Goal: Information Seeking & Learning: Learn about a topic

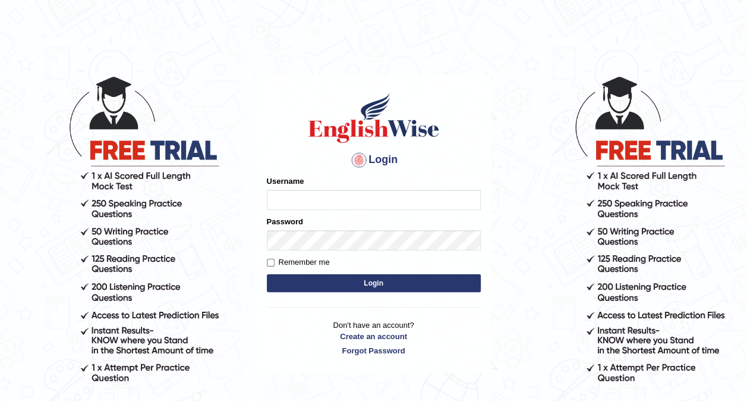
type input "obehi00"
click at [267, 259] on input "Remember me" at bounding box center [271, 263] width 8 height 8
checkbox input "true"
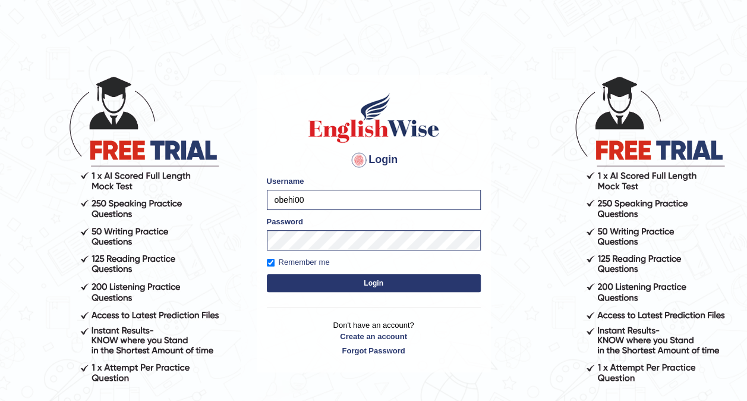
click at [380, 283] on button "Login" at bounding box center [374, 283] width 214 height 18
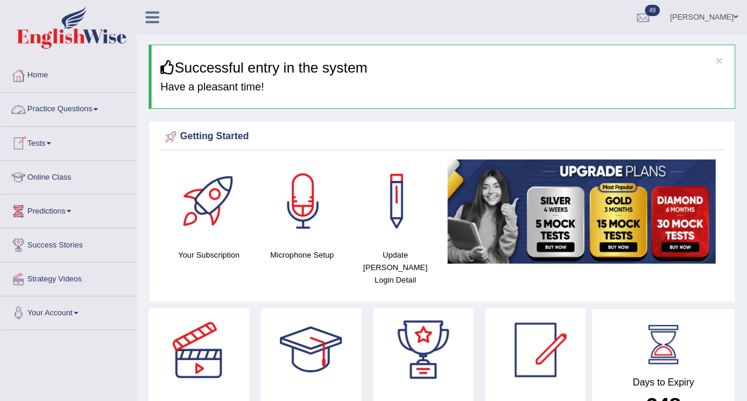
click at [98, 108] on span at bounding box center [95, 109] width 5 height 2
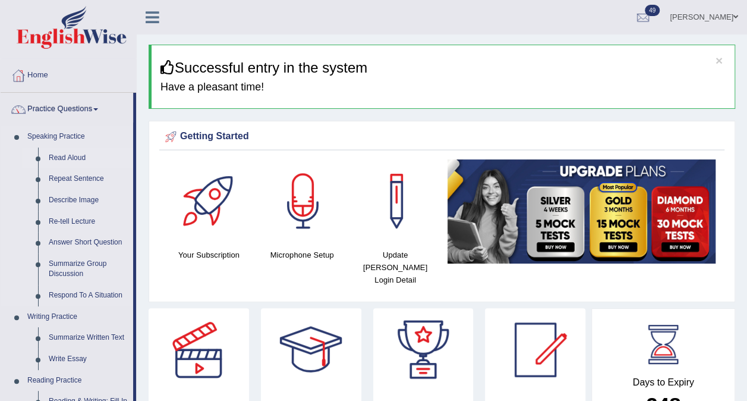
click at [68, 155] on link "Read Aloud" at bounding box center [88, 157] width 90 height 21
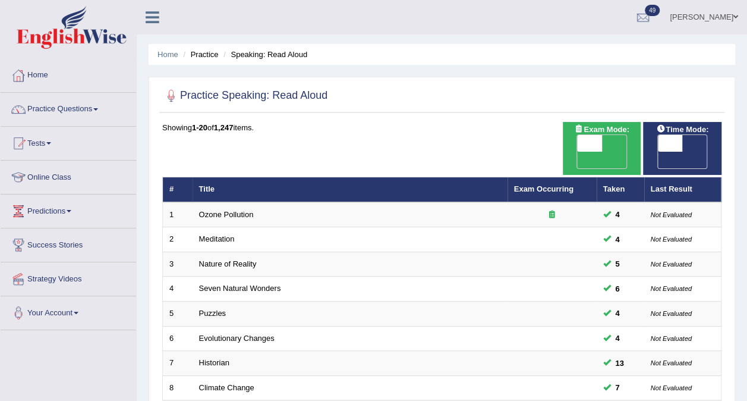
drag, startPoint x: 741, startPoint y: 100, endPoint x: 756, endPoint y: 79, distance: 25.2
click at [747, 79] on html "Toggle navigation Home Practice Questions Speaking Practice Read Aloud Repeat S…" at bounding box center [373, 200] width 747 height 401
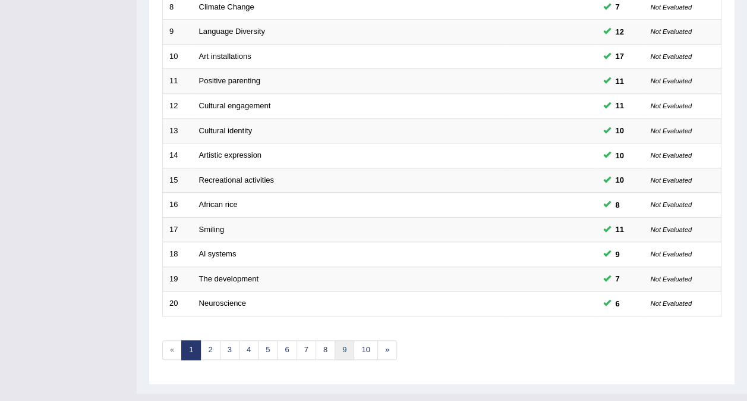
click at [336, 340] on link "9" at bounding box center [345, 350] width 20 height 20
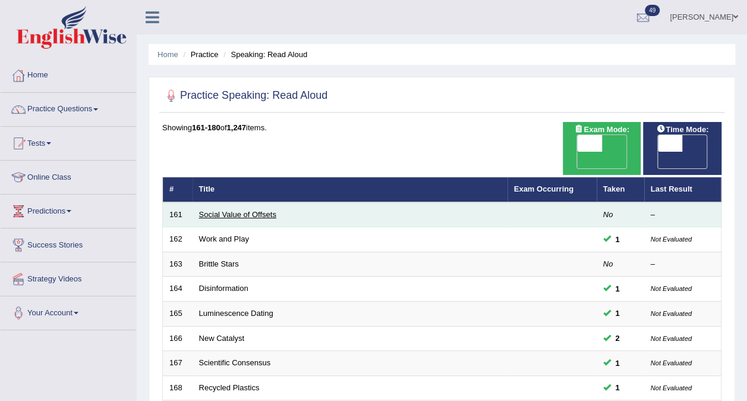
click at [237, 210] on link "Social Value of Offsets" at bounding box center [237, 214] width 77 height 9
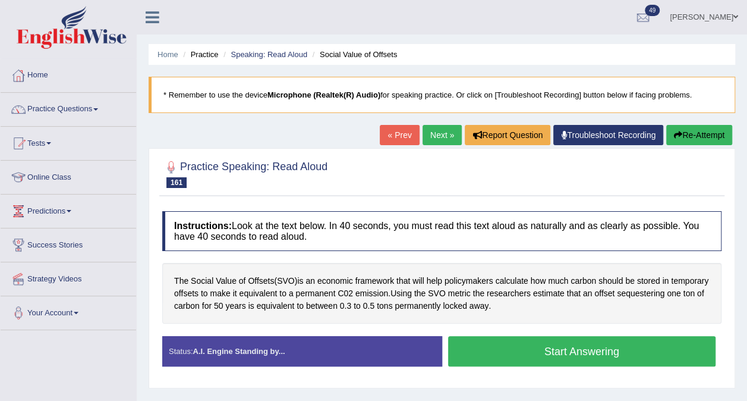
click at [517, 350] on button "Start Answering" at bounding box center [582, 351] width 268 height 30
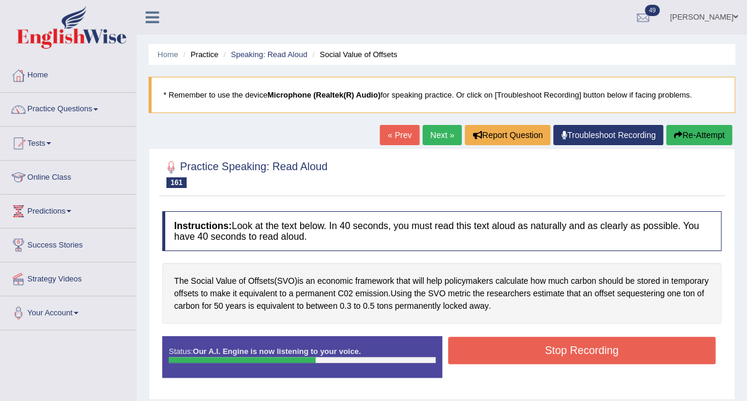
click at [517, 350] on button "Stop Recording" at bounding box center [582, 349] width 268 height 27
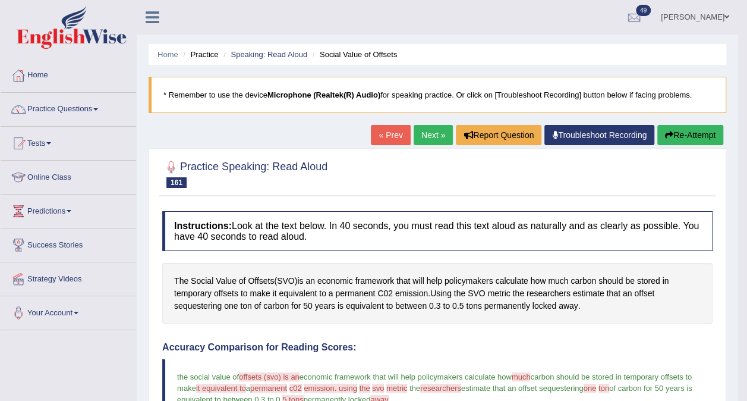
click at [440, 134] on link "Next »" at bounding box center [433, 135] width 39 height 20
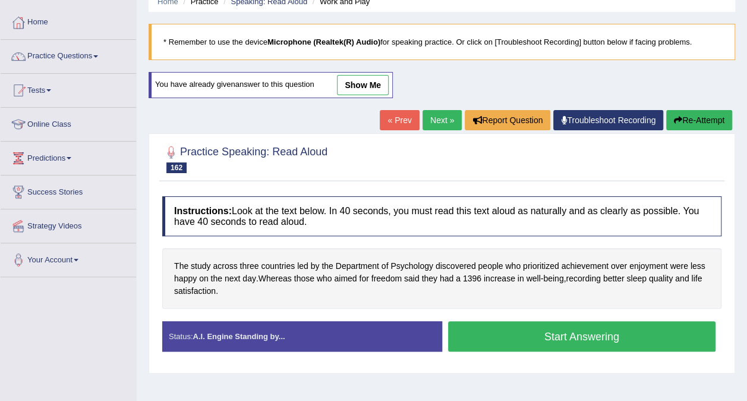
scroll to position [116, 0]
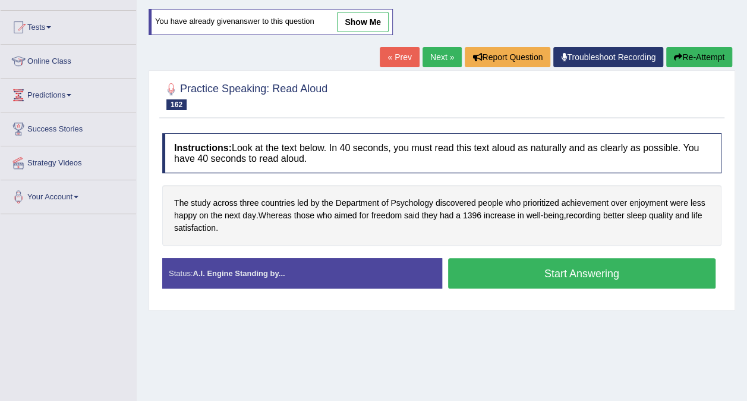
click at [563, 274] on button "Start Answering" at bounding box center [582, 273] width 268 height 30
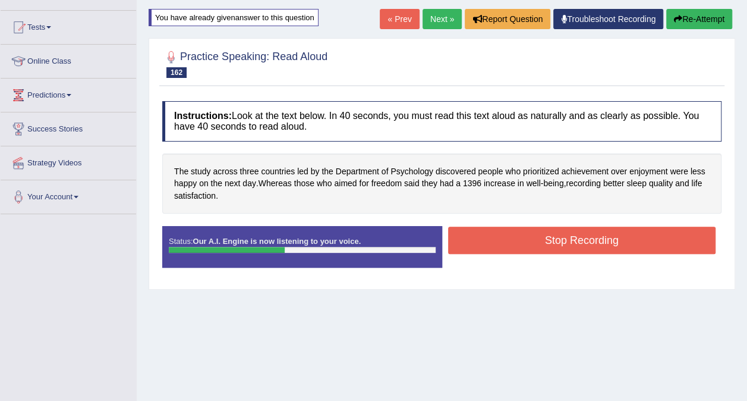
click at [562, 240] on button "Stop Recording" at bounding box center [582, 239] width 268 height 27
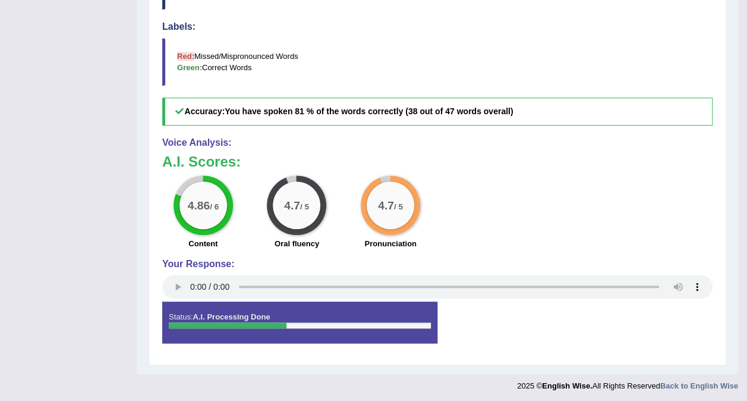
scroll to position [0, 0]
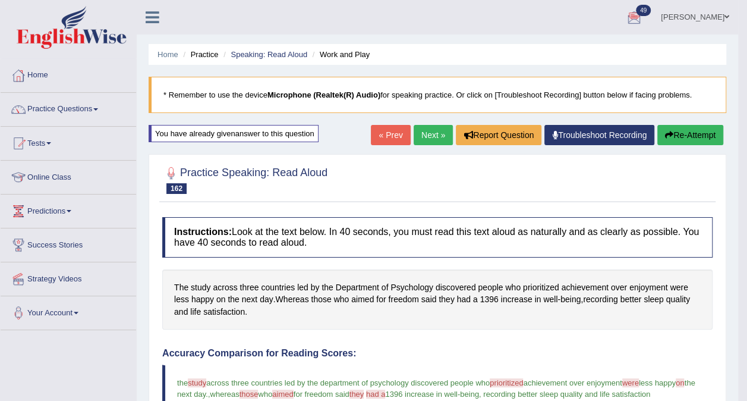
click at [429, 132] on link "Next »" at bounding box center [433, 135] width 39 height 20
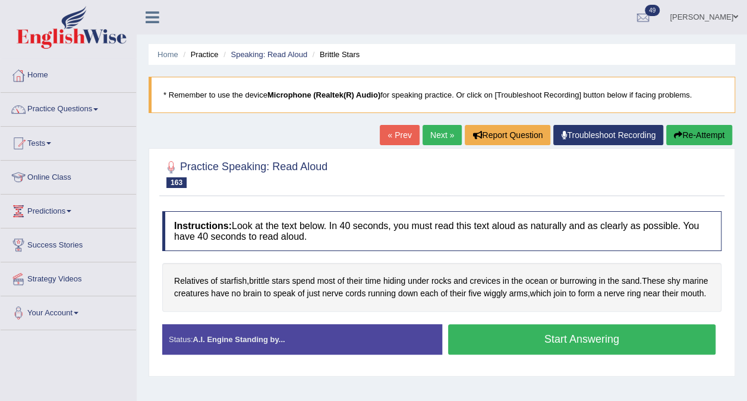
drag, startPoint x: 514, startPoint y: 291, endPoint x: 487, endPoint y: 361, distance: 75.3
click at [487, 361] on div "Instructions: Look at the text below. In 40 seconds, you must read this text al…" at bounding box center [441, 287] width 565 height 164
click at [487, 354] on button "Start Answering" at bounding box center [582, 339] width 268 height 30
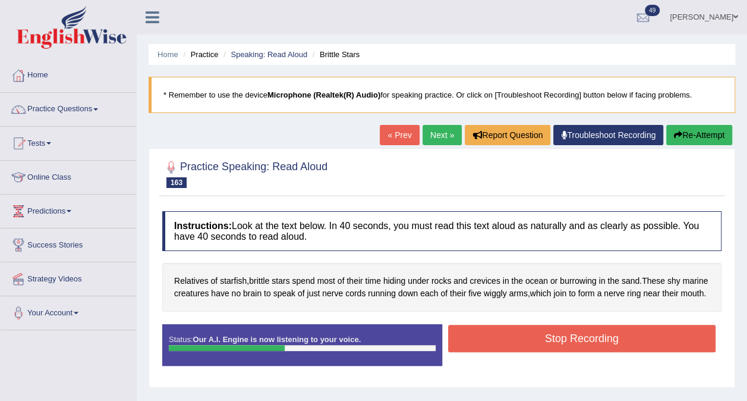
click at [508, 344] on button "Stop Recording" at bounding box center [582, 338] width 268 height 27
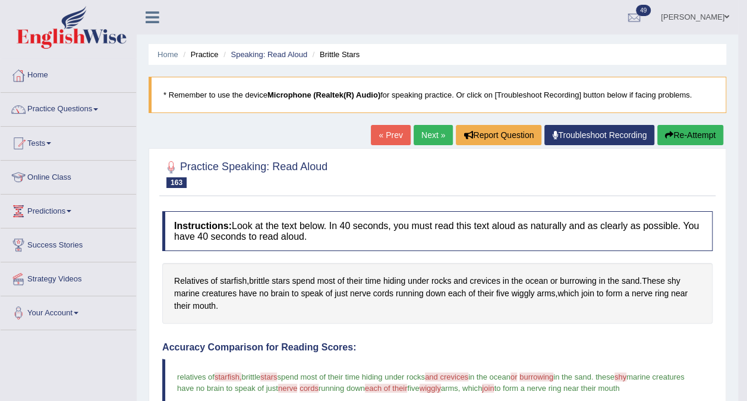
drag, startPoint x: 756, startPoint y: 96, endPoint x: 753, endPoint y: 279, distance: 183.1
click at [747, 279] on html "Toggle navigation Home Practice Questions Speaking Practice Read Aloud Repeat S…" at bounding box center [373, 200] width 747 height 401
click at [96, 108] on link "Practice Questions" at bounding box center [69, 108] width 136 height 30
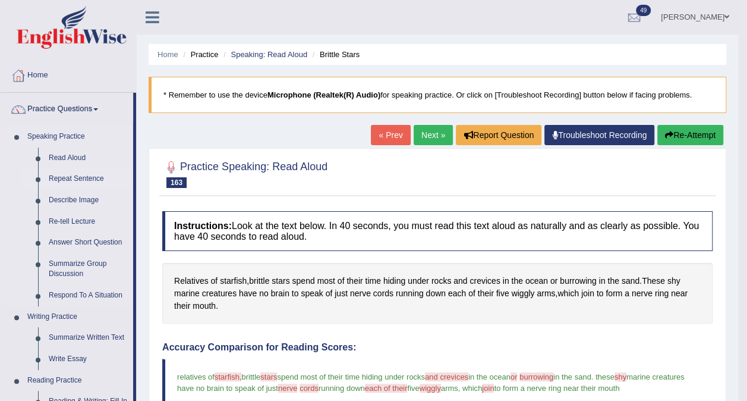
click at [67, 180] on link "Repeat Sentence" at bounding box center [88, 178] width 90 height 21
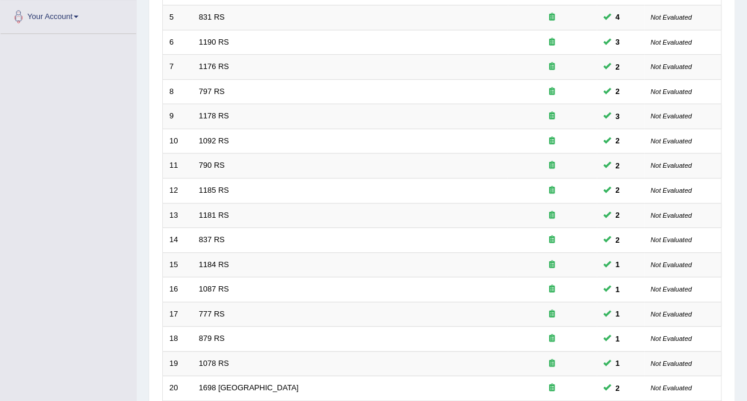
scroll to position [372, 0]
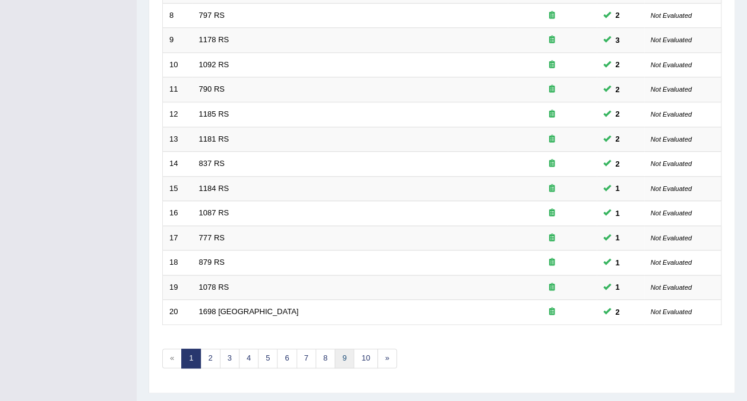
click at [336, 348] on link "9" at bounding box center [345, 358] width 20 height 20
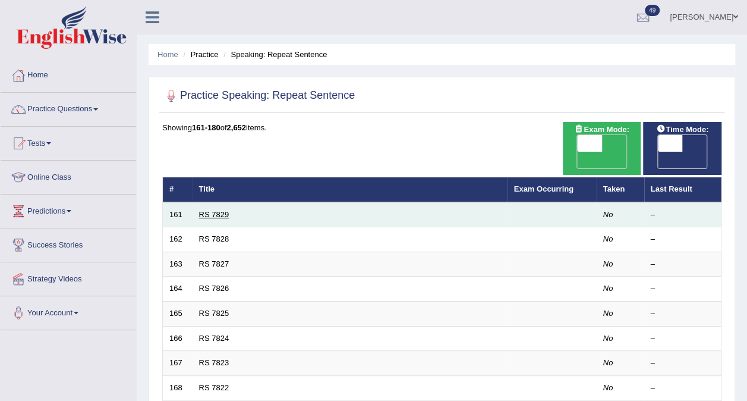
click at [206, 210] on link "RS 7829" at bounding box center [214, 214] width 30 height 9
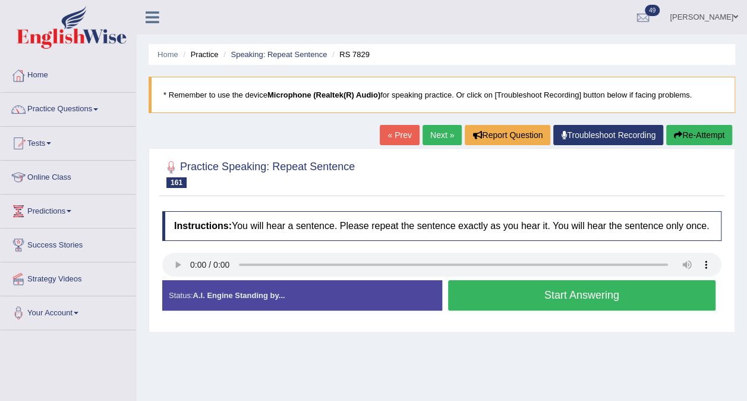
click at [530, 292] on button "Start Answering" at bounding box center [582, 295] width 268 height 30
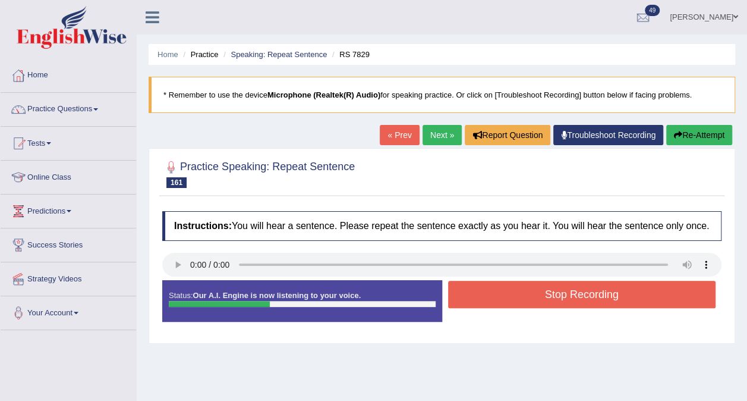
click at [530, 292] on button "Stop Recording" at bounding box center [582, 294] width 268 height 27
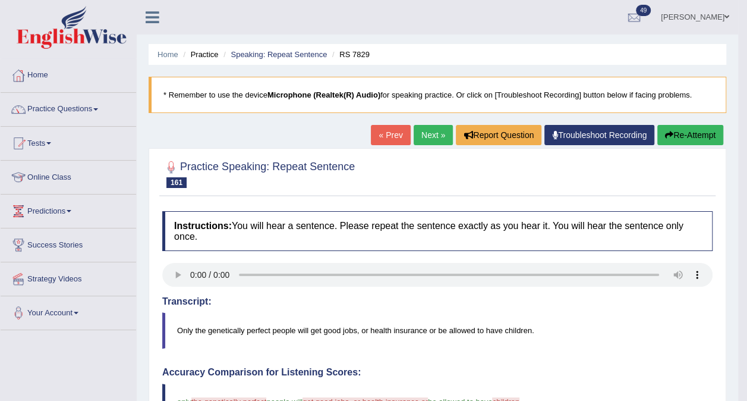
click at [429, 137] on link "Next »" at bounding box center [433, 135] width 39 height 20
